Goal: Information Seeking & Learning: Learn about a topic

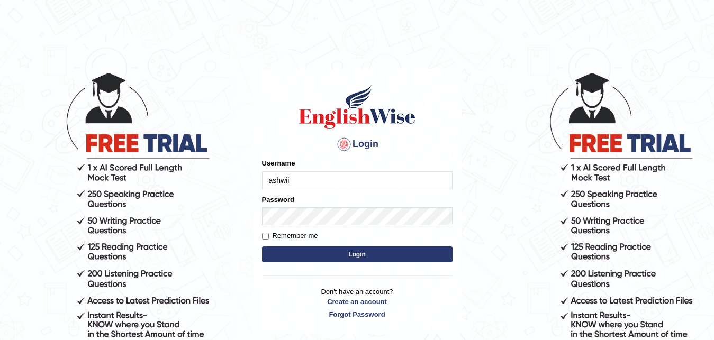
type input "ashwii"
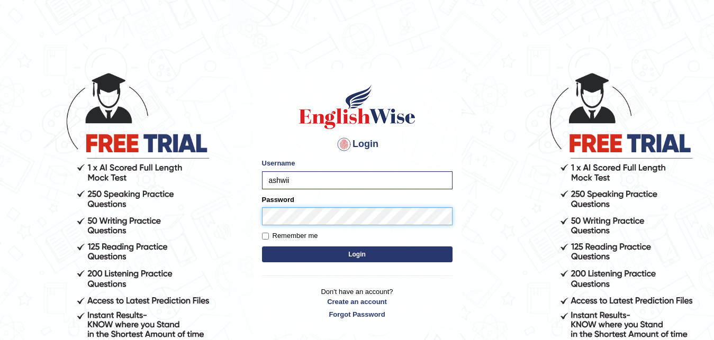
click at [262, 247] on button "Login" at bounding box center [357, 255] width 191 height 16
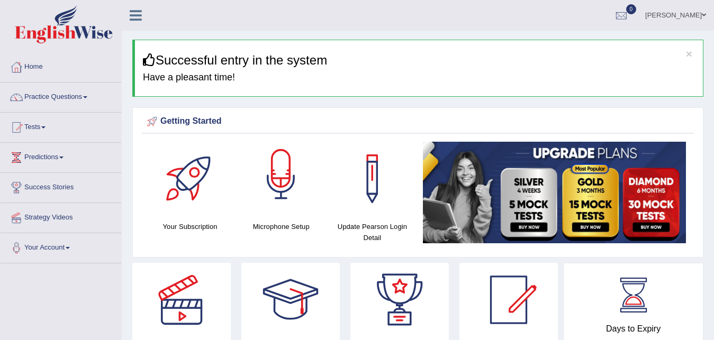
click at [287, 191] on div at bounding box center [281, 179] width 74 height 74
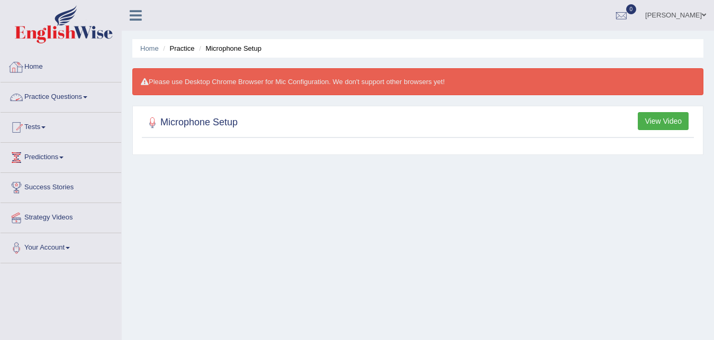
click at [51, 102] on link "Practice Questions" at bounding box center [61, 96] width 121 height 26
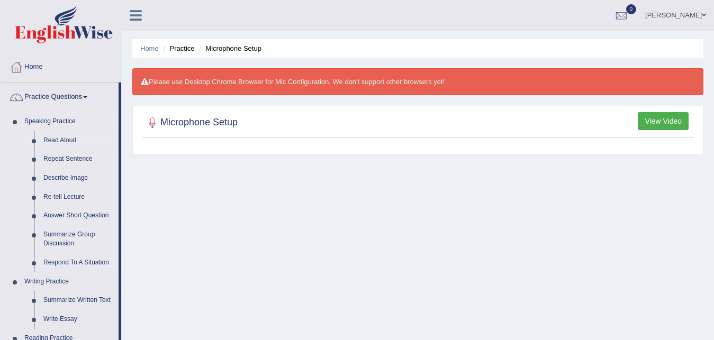
click at [53, 137] on link "Read Aloud" at bounding box center [79, 140] width 80 height 19
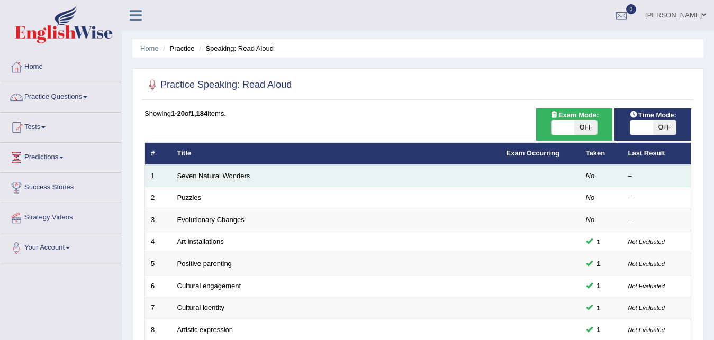
click at [209, 175] on link "Seven Natural Wonders" at bounding box center [213, 176] width 73 height 8
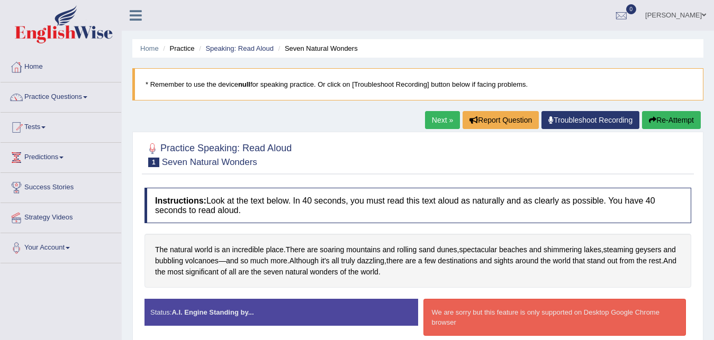
scroll to position [82, 0]
